Goal: Task Accomplishment & Management: Use online tool/utility

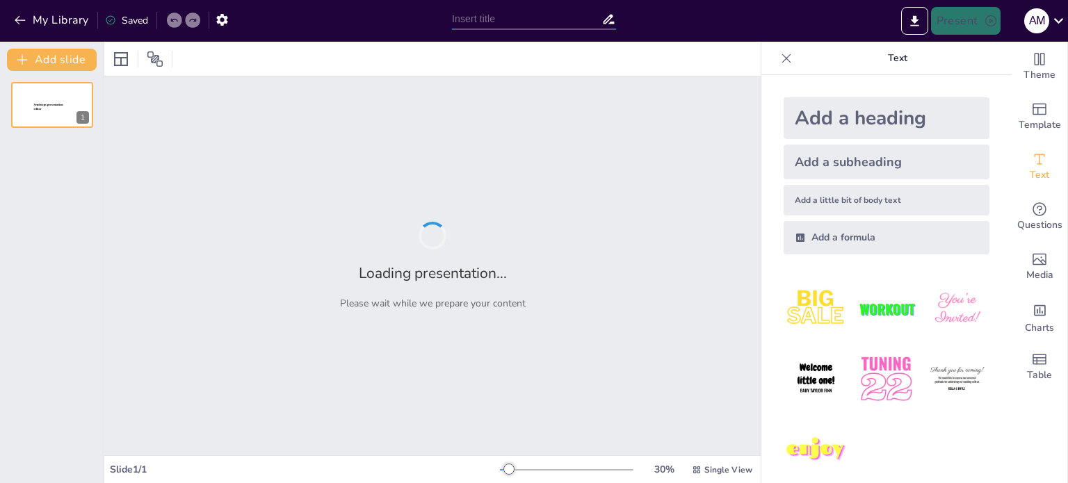
type input "Skizoafektif Tipe Depresi: Fokus pada Intervensi Psikososial"
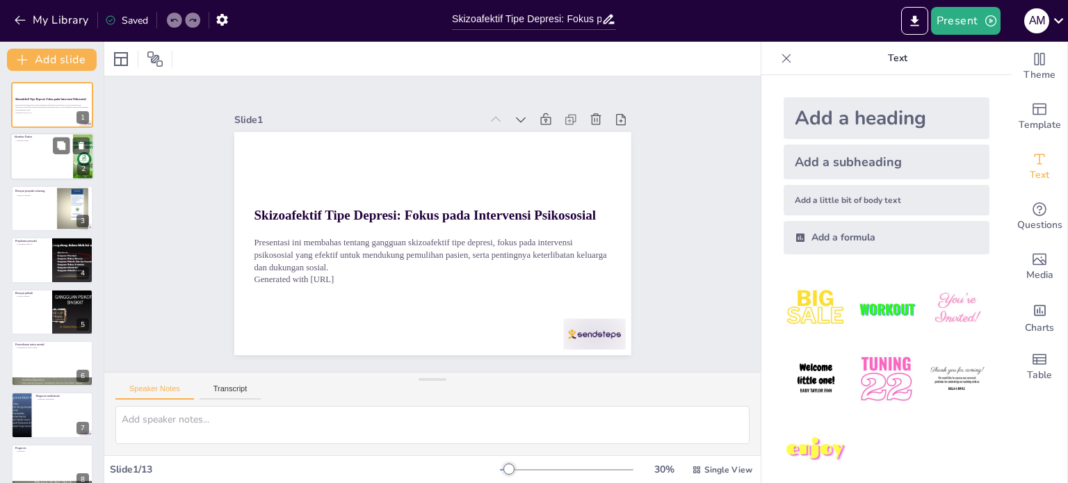
click at [37, 149] on div at bounding box center [51, 156] width 83 height 47
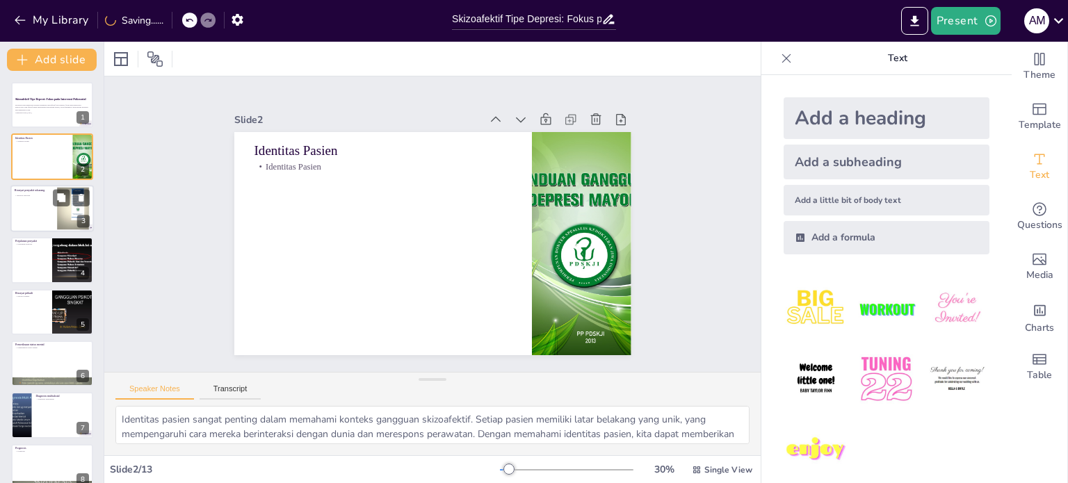
click at [50, 206] on div at bounding box center [51, 208] width 83 height 47
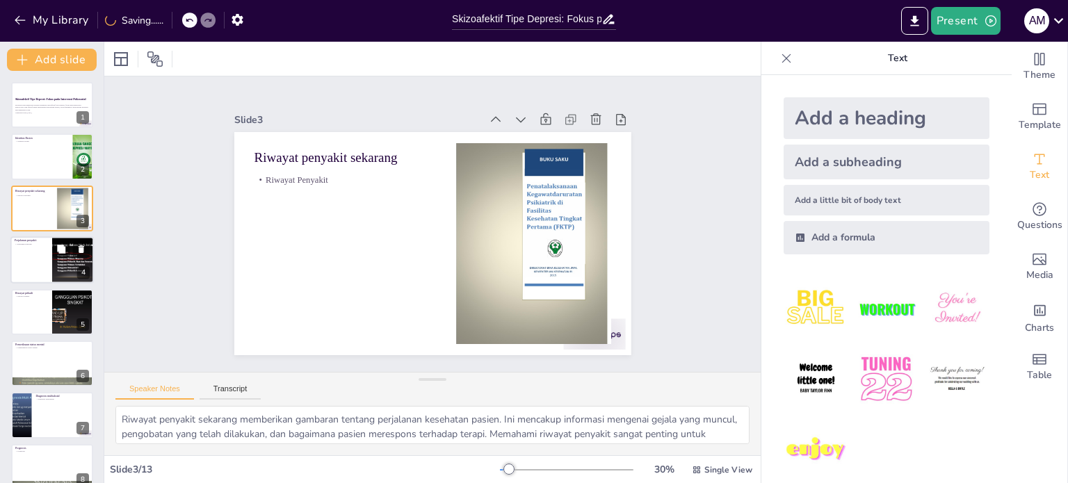
click at [47, 256] on div at bounding box center [51, 259] width 83 height 47
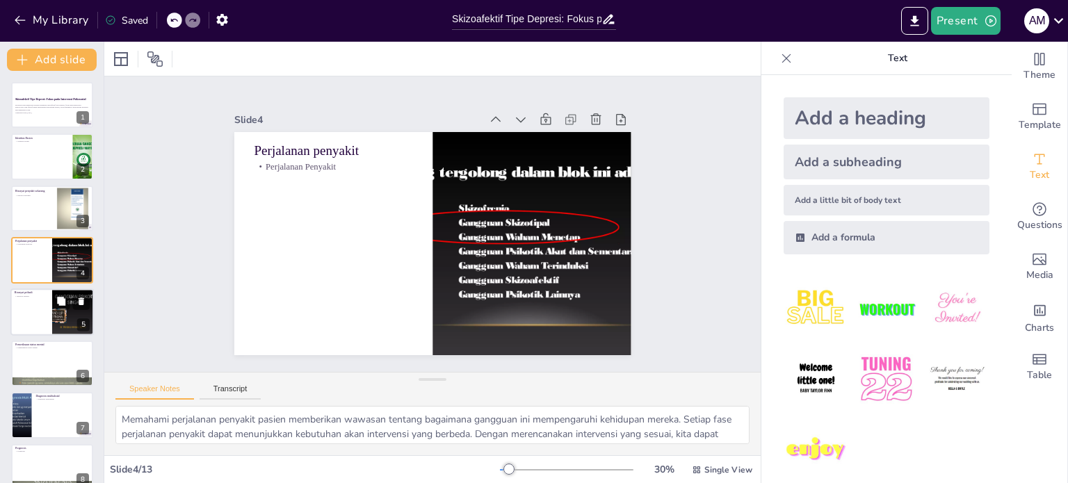
click at [49, 292] on div at bounding box center [51, 311] width 83 height 47
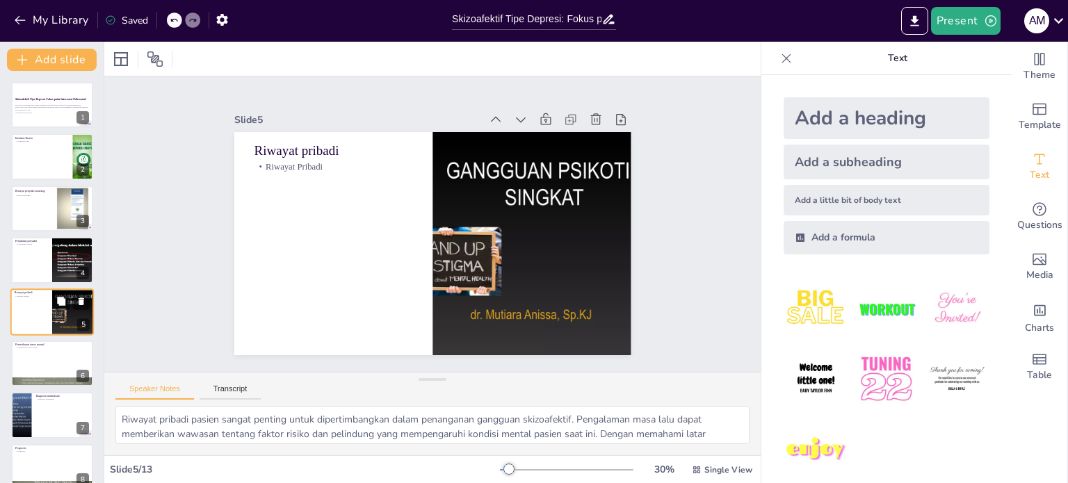
scroll to position [35, 0]
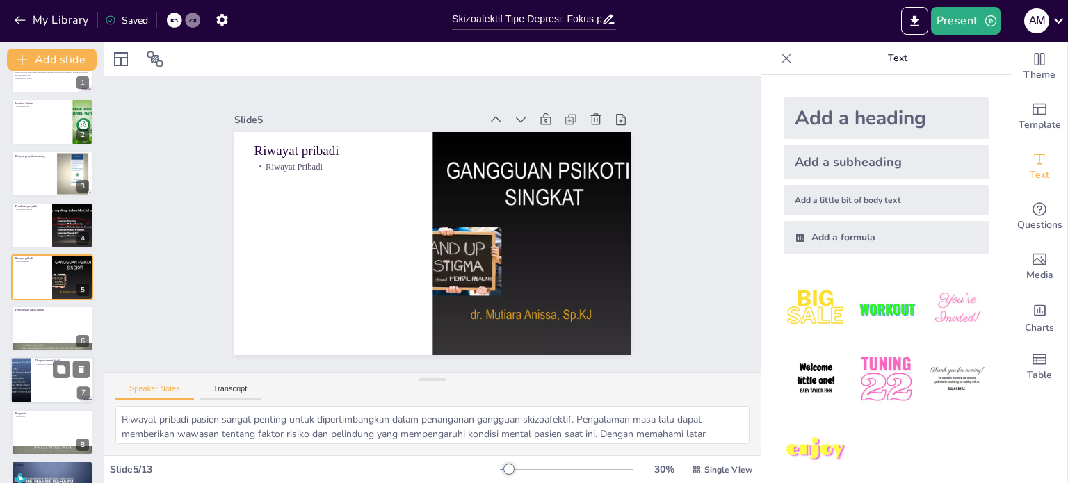
click at [50, 366] on div at bounding box center [51, 380] width 83 height 47
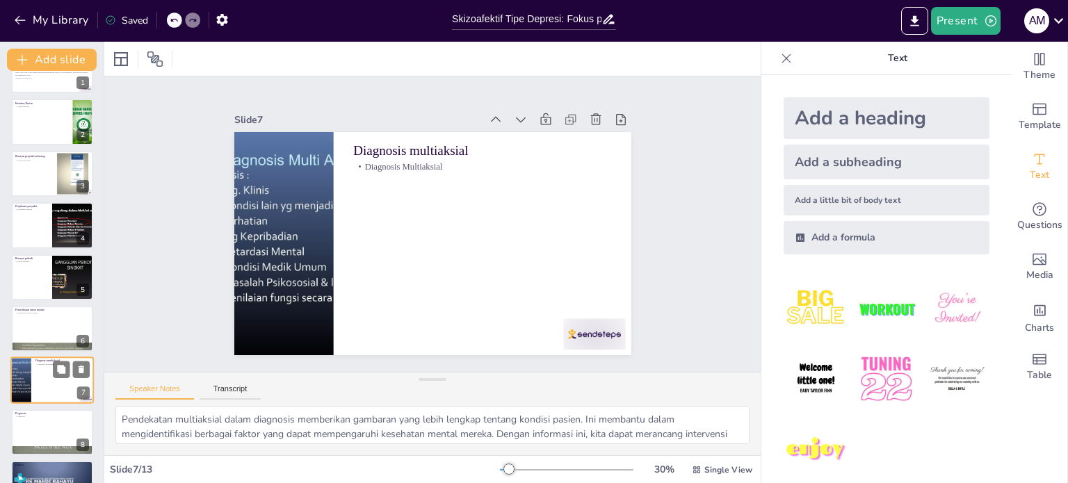
scroll to position [138, 0]
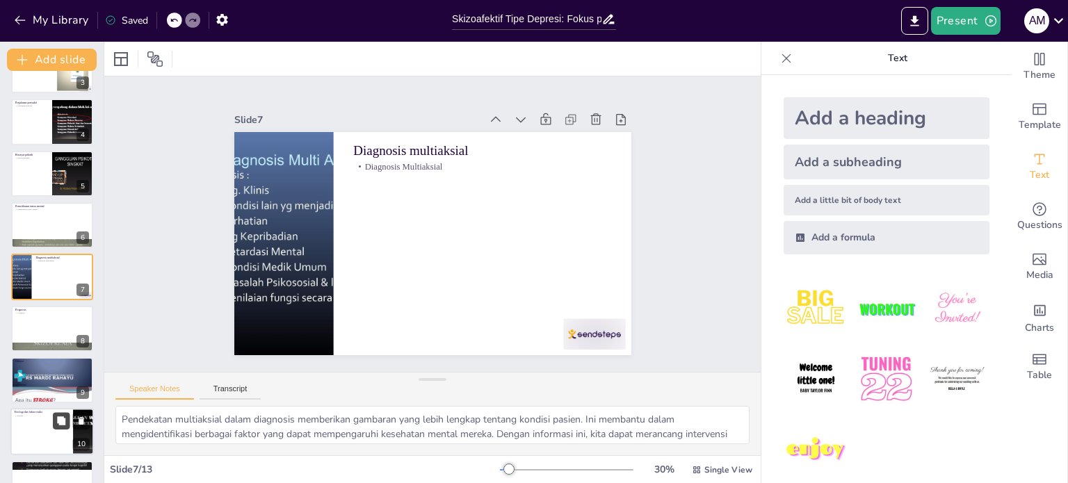
click at [54, 423] on button at bounding box center [61, 421] width 17 height 17
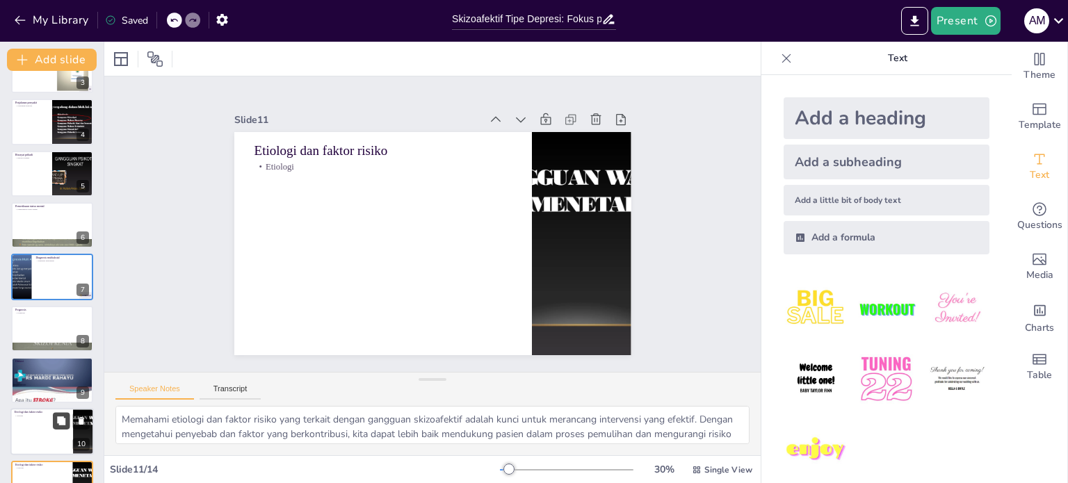
scroll to position [328, 0]
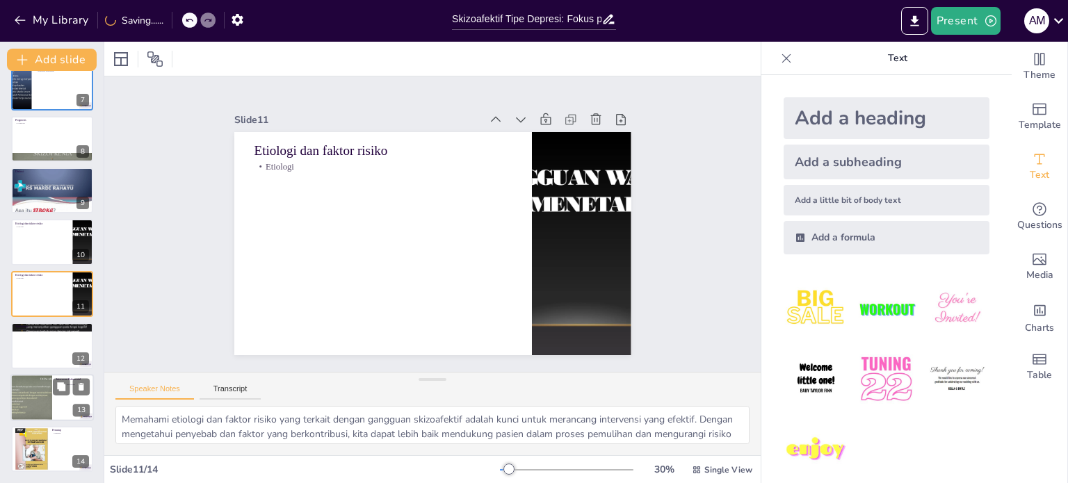
click at [53, 411] on div at bounding box center [51, 397] width 83 height 47
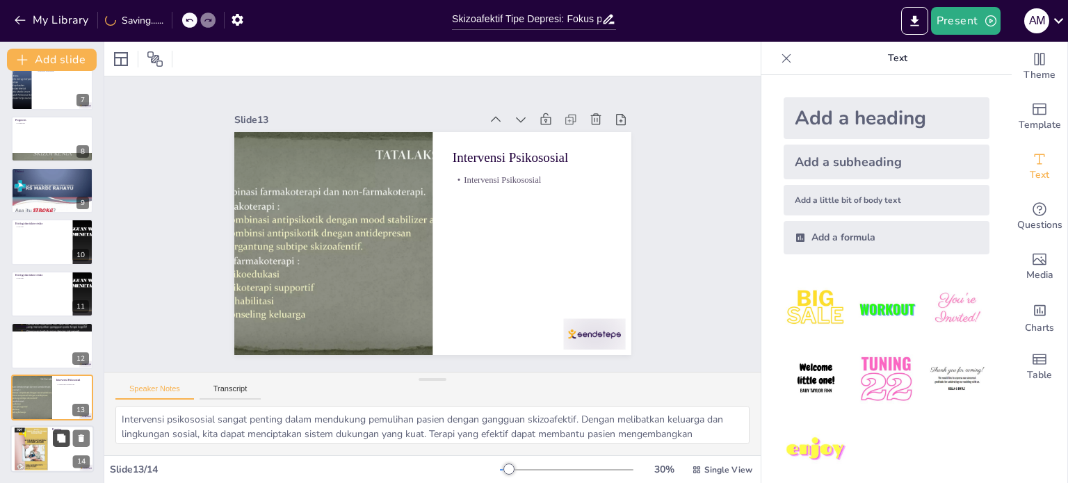
click at [53, 439] on button at bounding box center [61, 438] width 17 height 17
type textarea "Penutup presentasi ini mengingatkan kita akan pentingnya dukungan sosial dan in…"
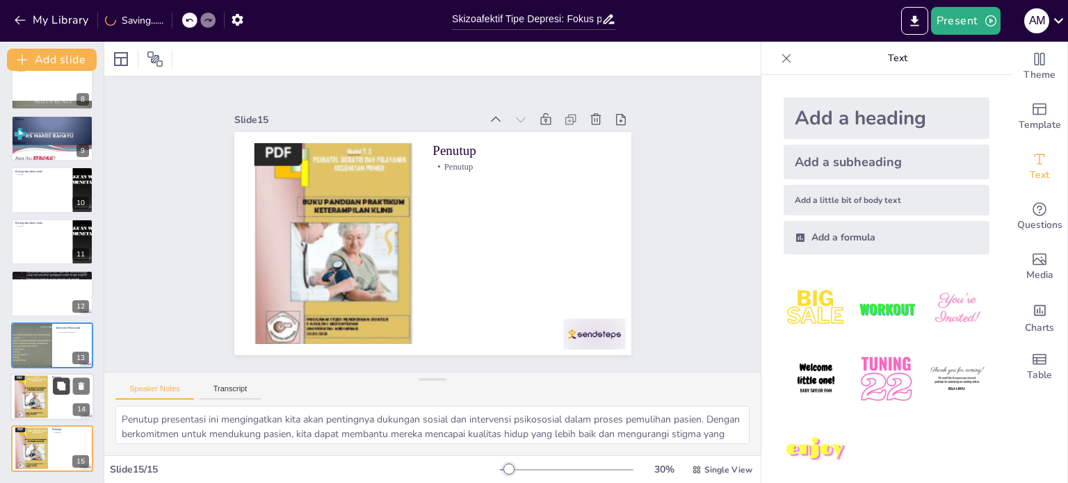
scroll to position [380, 0]
